Goal: Task Accomplishment & Management: Use online tool/utility

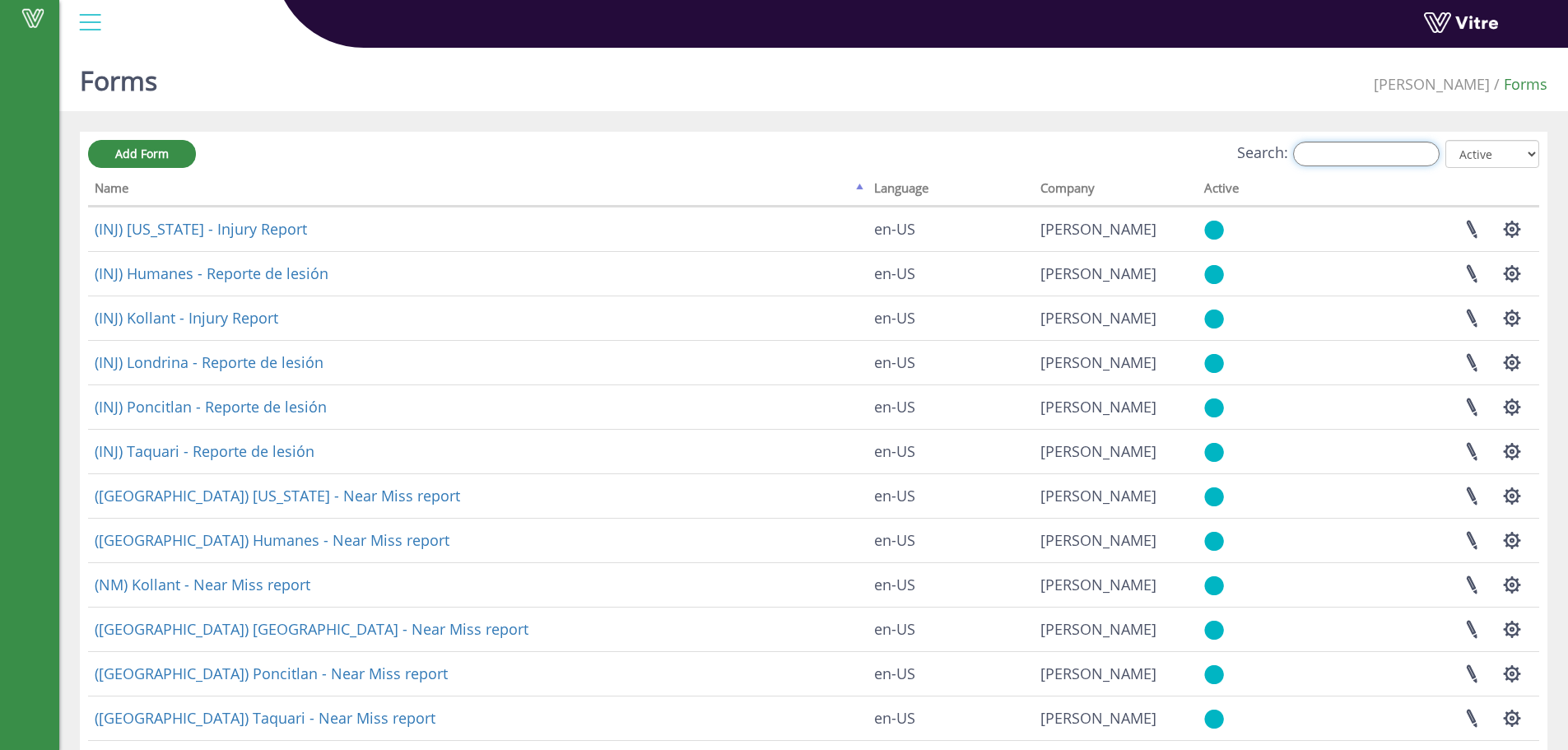
click at [1350, 155] on input "Search:" at bounding box center [1365, 154] width 146 height 25
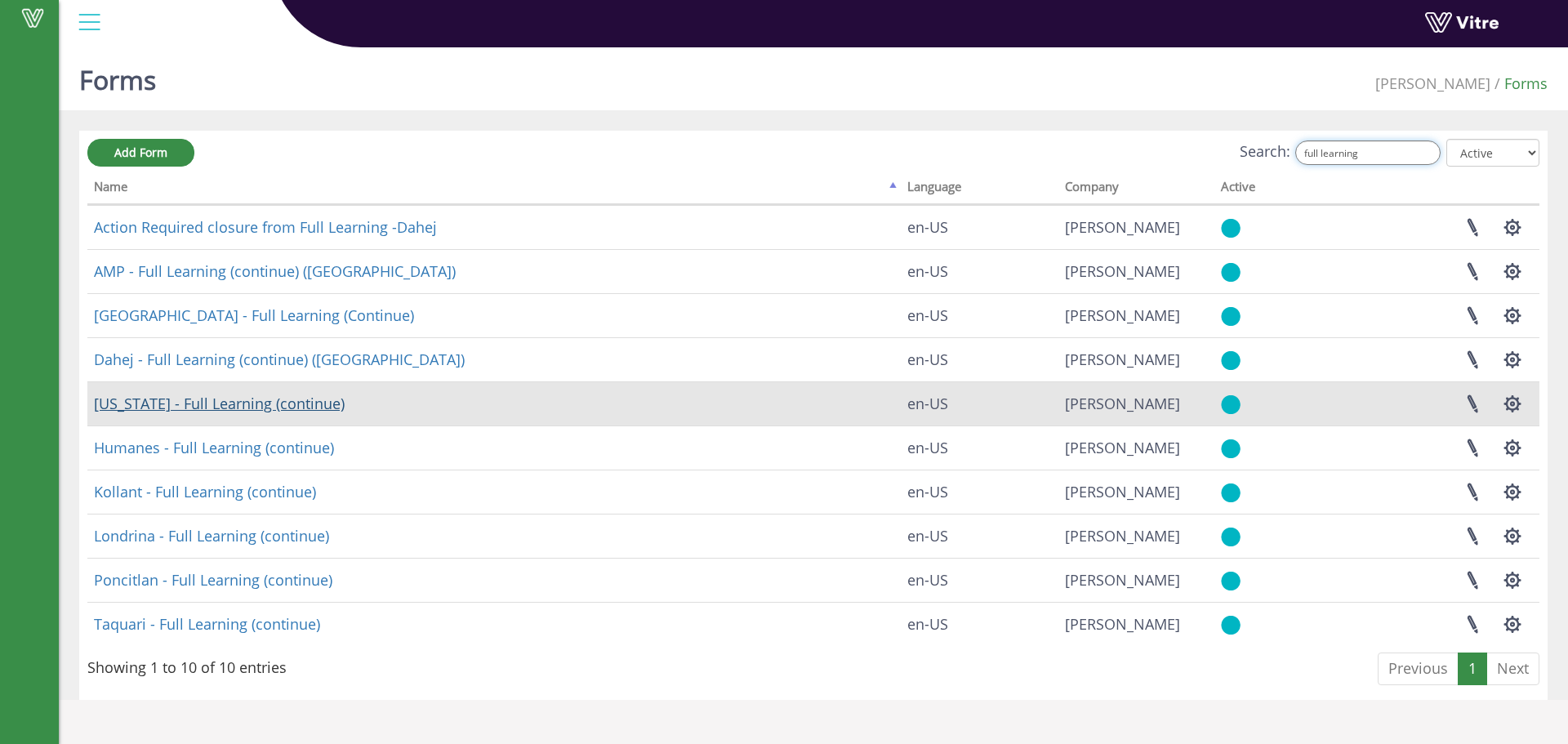
type input "full learning"
click at [217, 404] on link "[US_STATE] - Full Learning (continue)" at bounding box center [219, 403] width 250 height 20
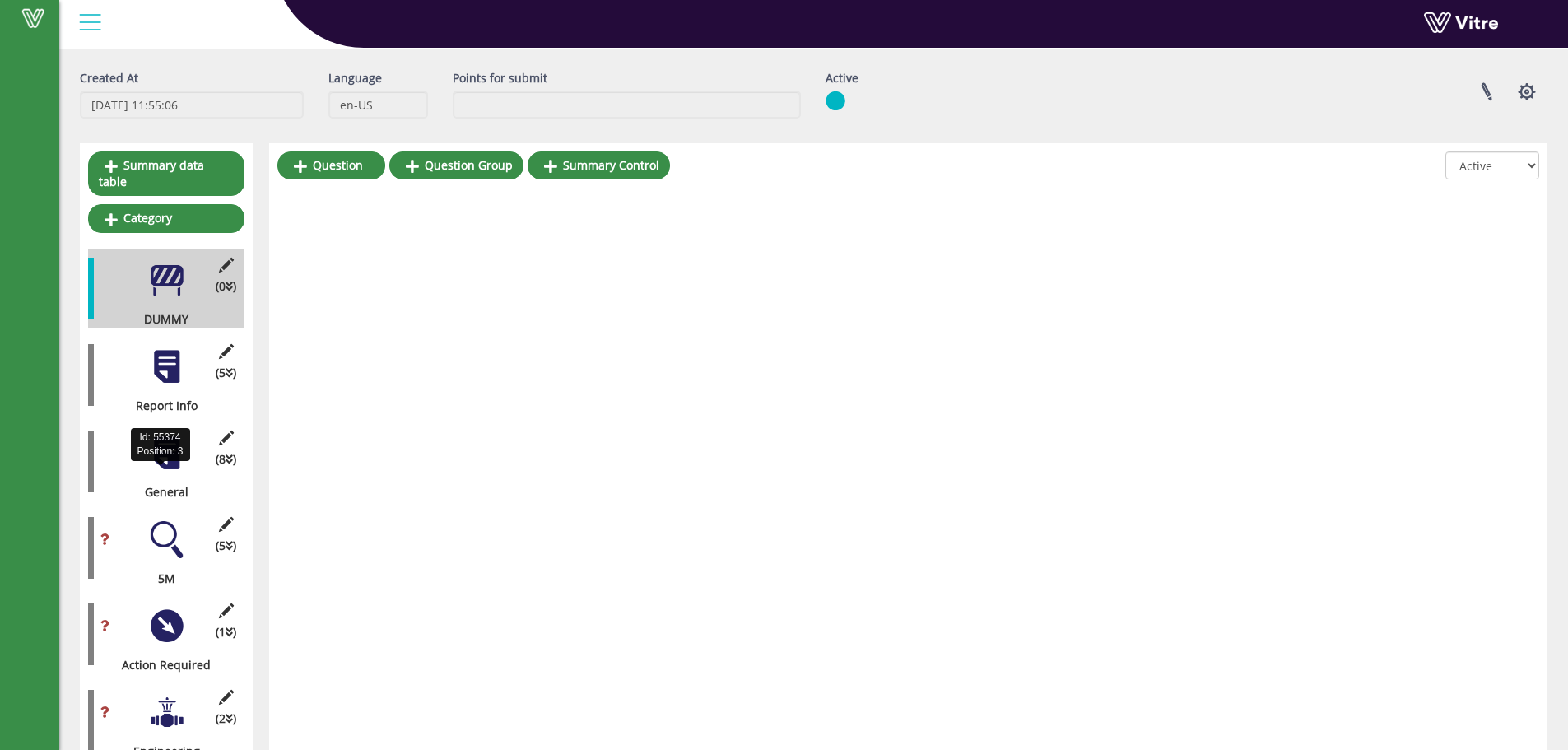
scroll to position [43, 0]
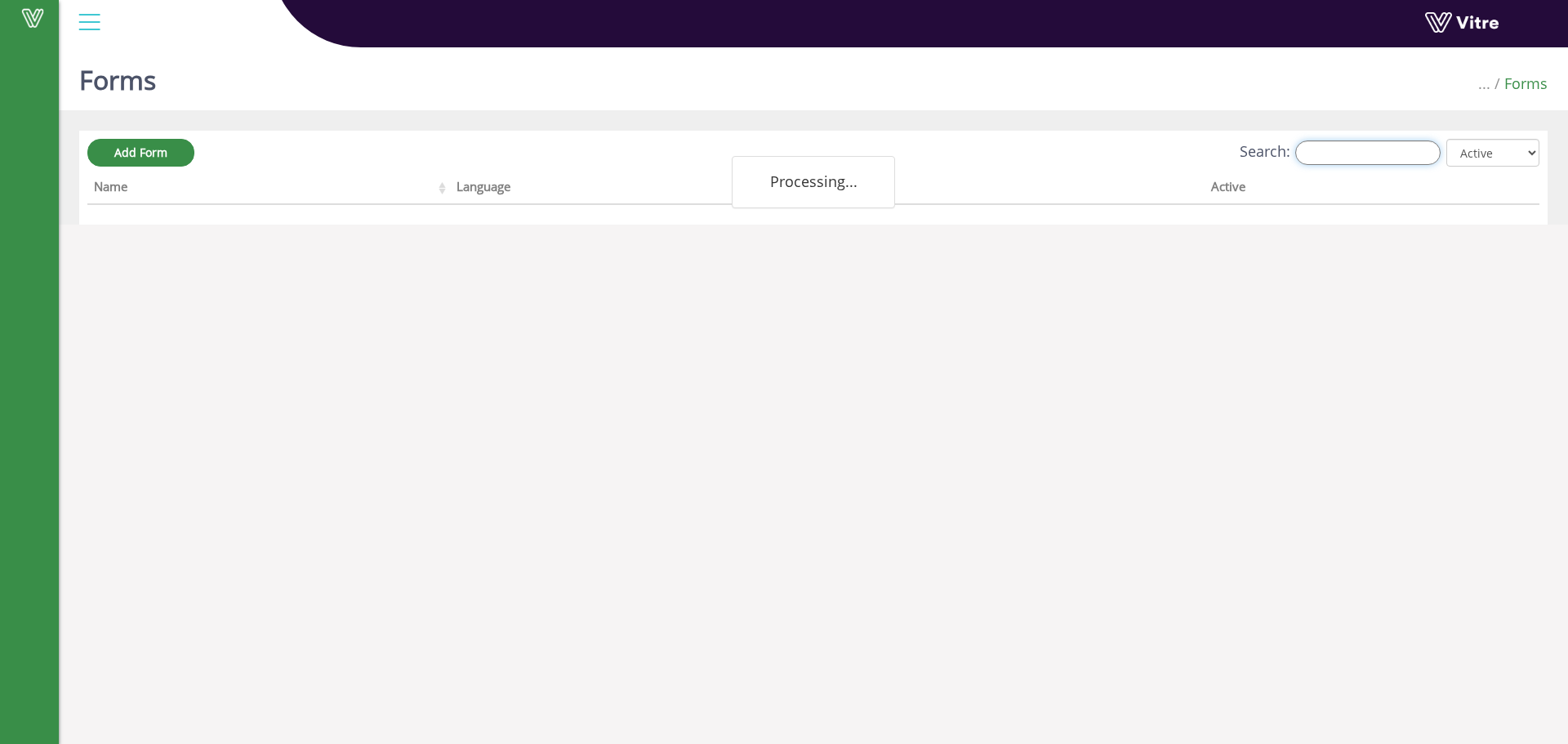
click at [1340, 150] on input "Search:" at bounding box center [1367, 153] width 145 height 25
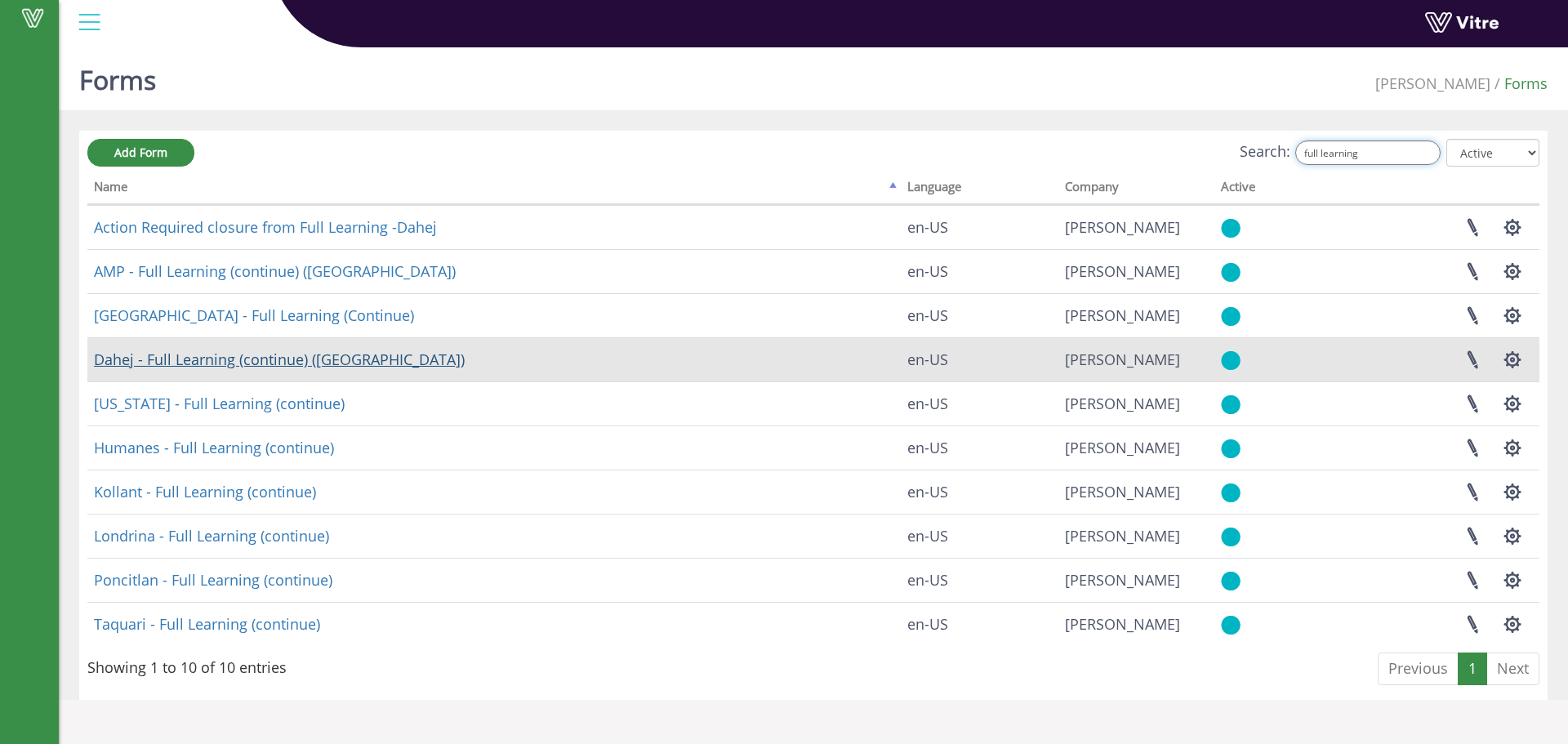
type input "full learning"
click at [203, 356] on link "Dahej - Full Learning (continue) (FL)" at bounding box center [279, 359] width 371 height 20
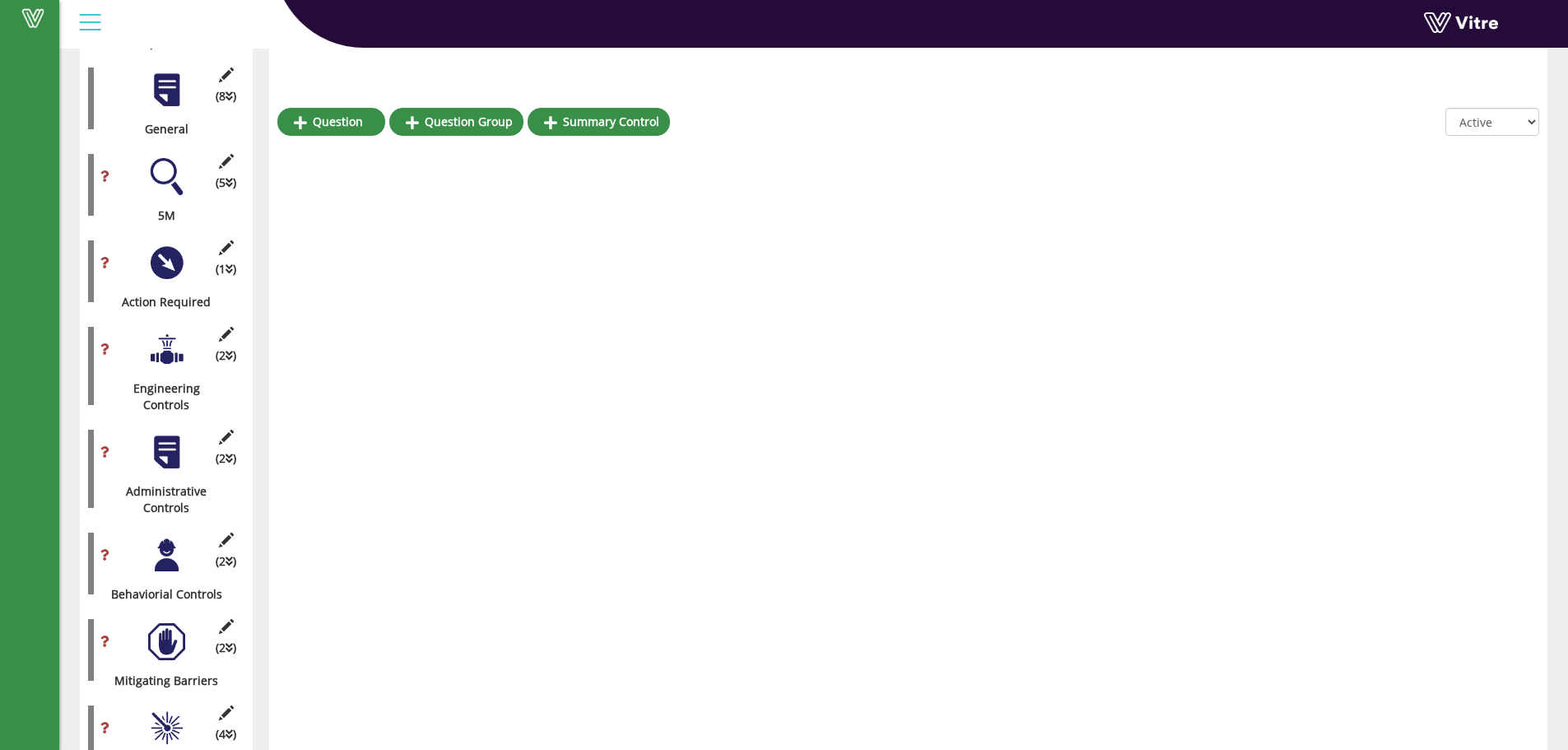
scroll to position [454, 0]
